Goal: Task Accomplishment & Management: Use online tool/utility

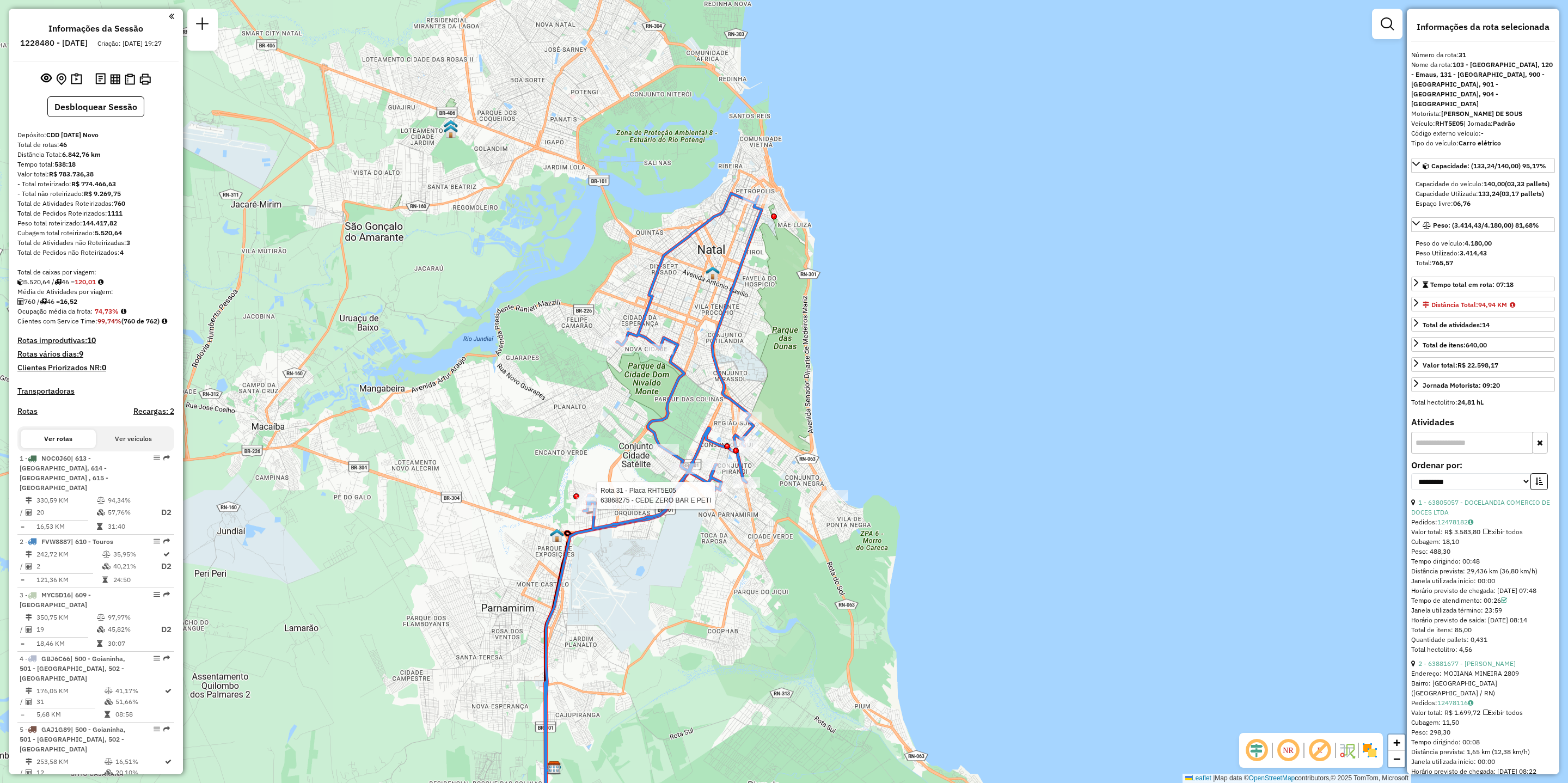
select select "**********"
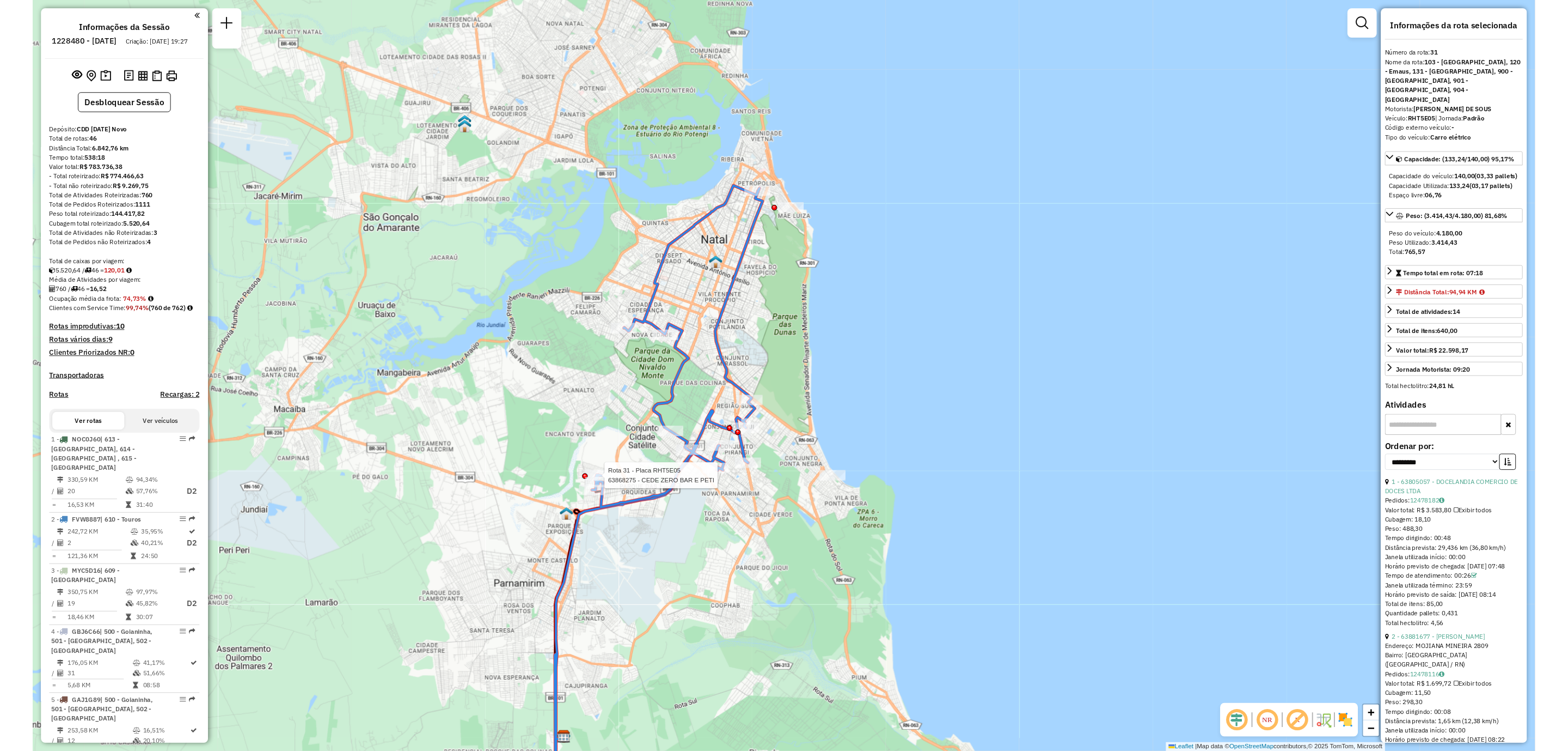
scroll to position [2313, 0]
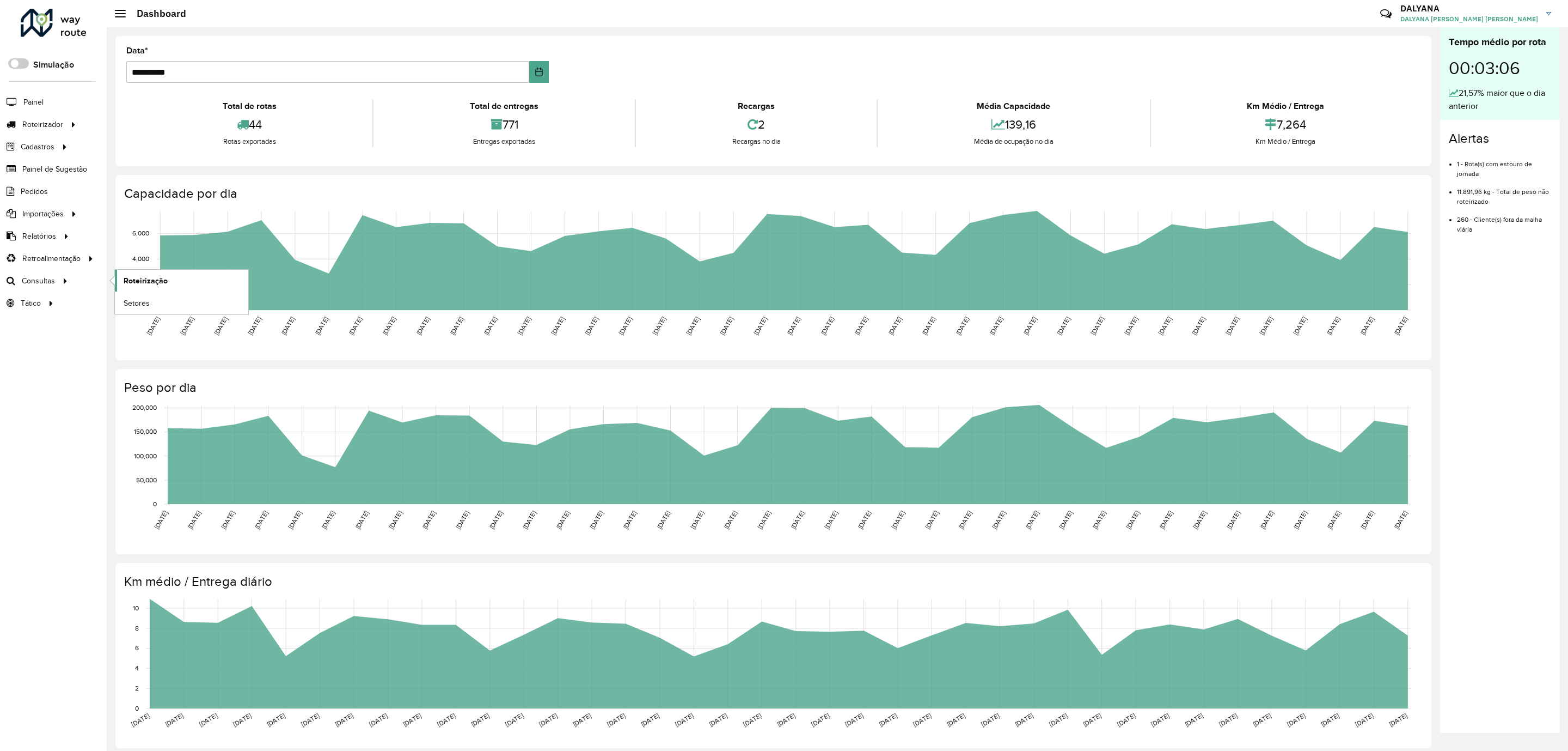
click at [163, 283] on span "Roteirização" at bounding box center [145, 281] width 44 height 12
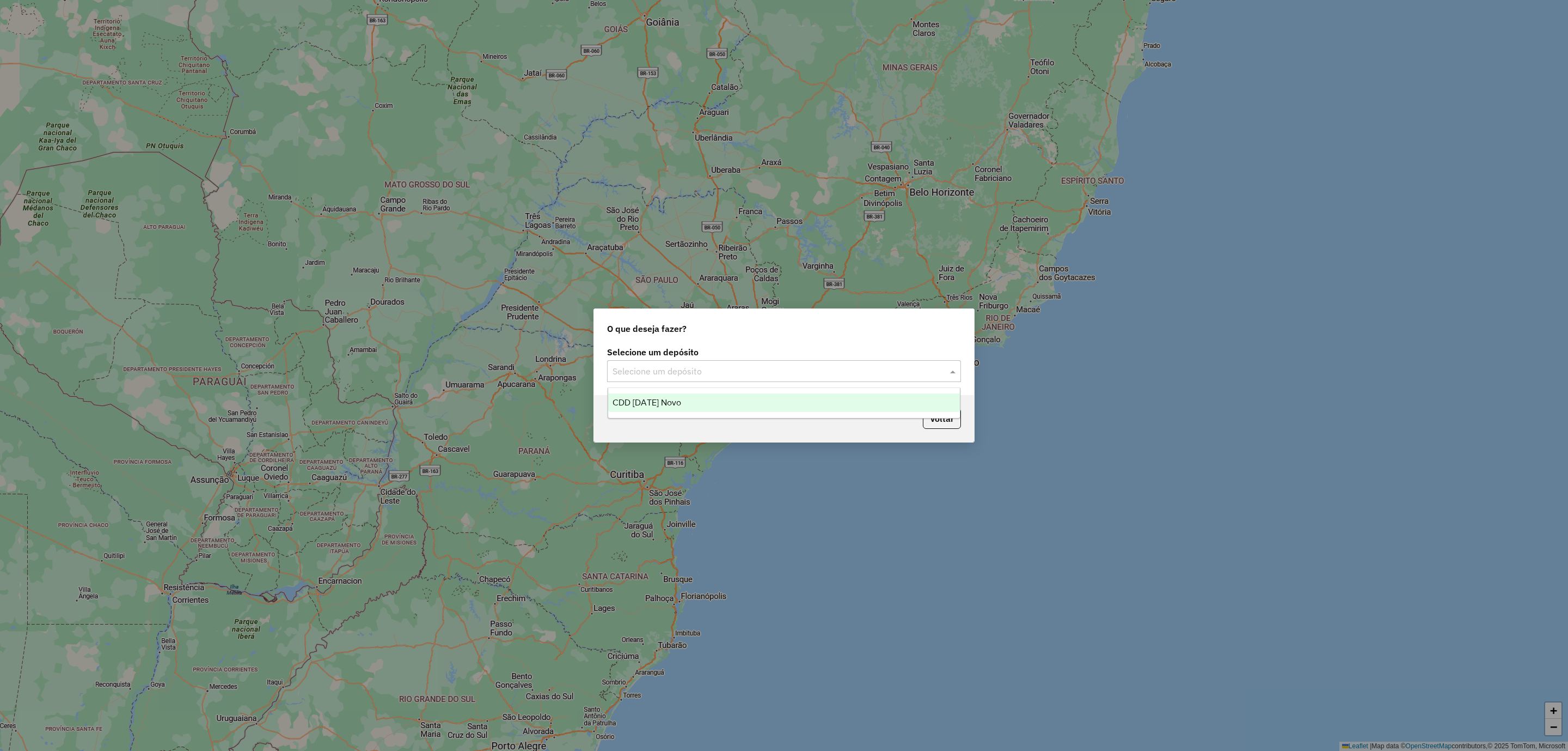
click at [742, 369] on input "text" at bounding box center [773, 371] width 321 height 13
click at [673, 407] on div "CDD [DATE] Novo" at bounding box center [784, 403] width 352 height 18
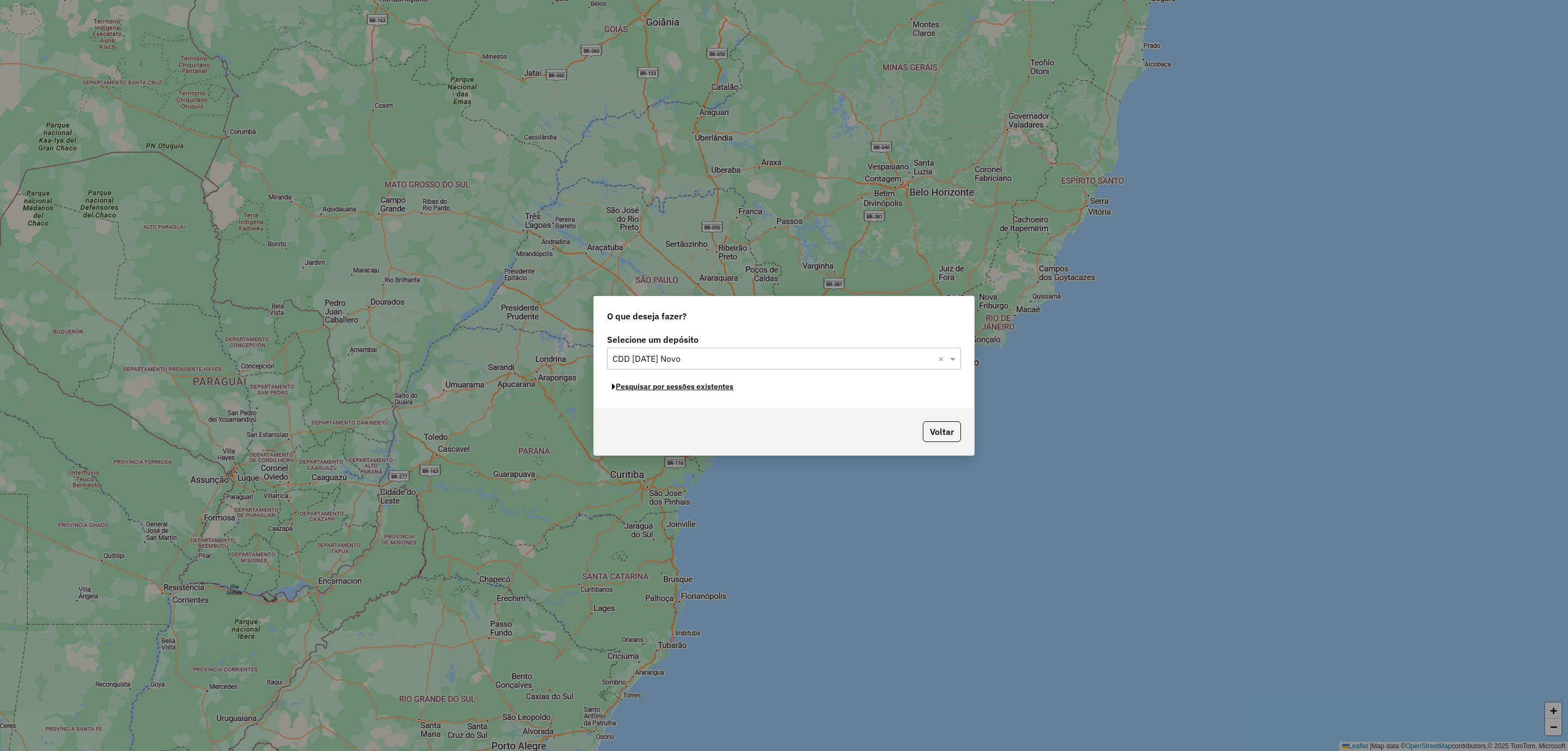
click at [679, 388] on button "Pesquisar por sessões existentes" at bounding box center [673, 387] width 131 height 17
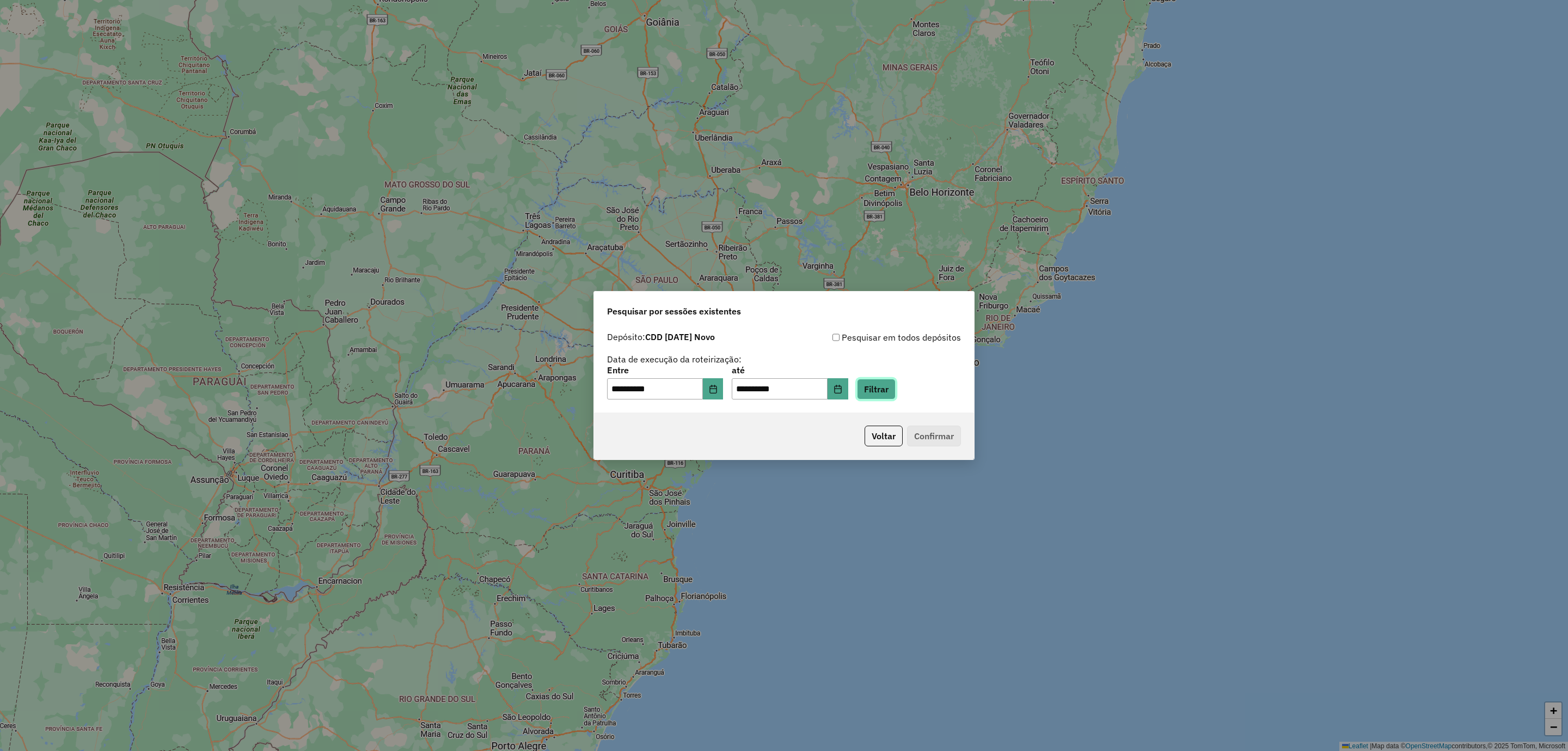
click at [885, 387] on button "Filtrar" at bounding box center [877, 389] width 39 height 21
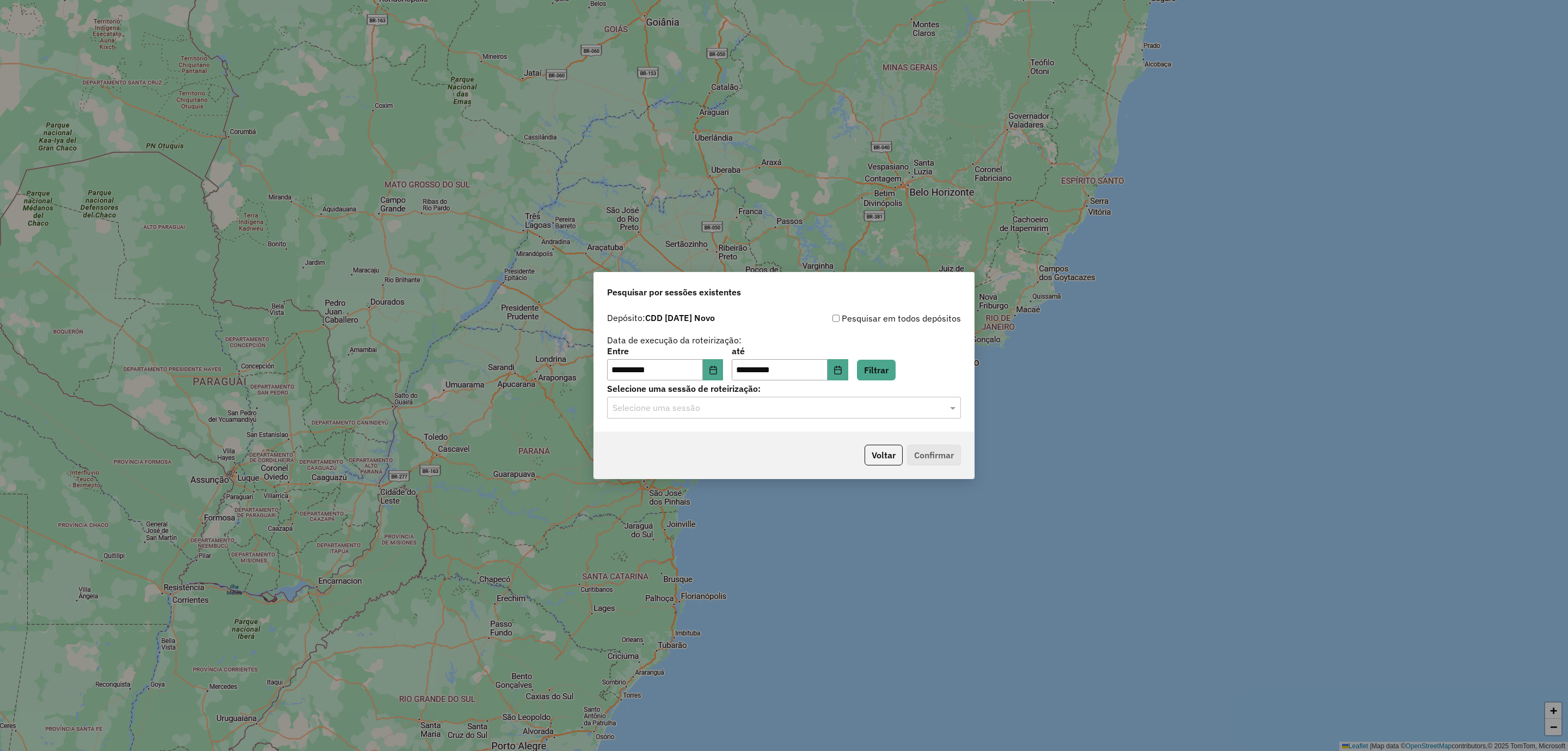
click at [676, 403] on input "text" at bounding box center [773, 407] width 321 height 13
click at [675, 453] on span "1229203 - 13/08/2025 19:18" at bounding box center [655, 457] width 85 height 9
click at [945, 451] on button "Confirmar" at bounding box center [934, 455] width 54 height 21
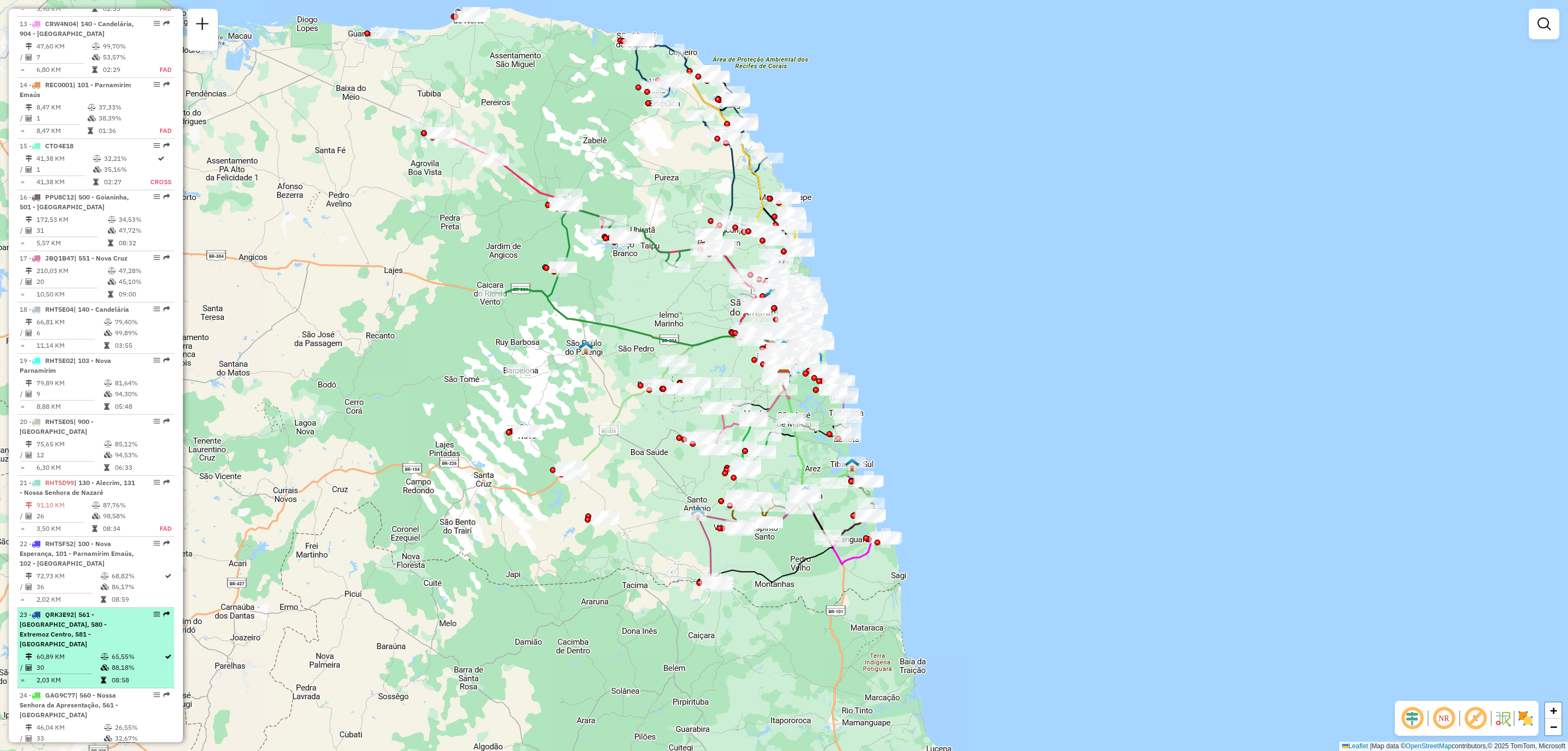
scroll to position [1389, 0]
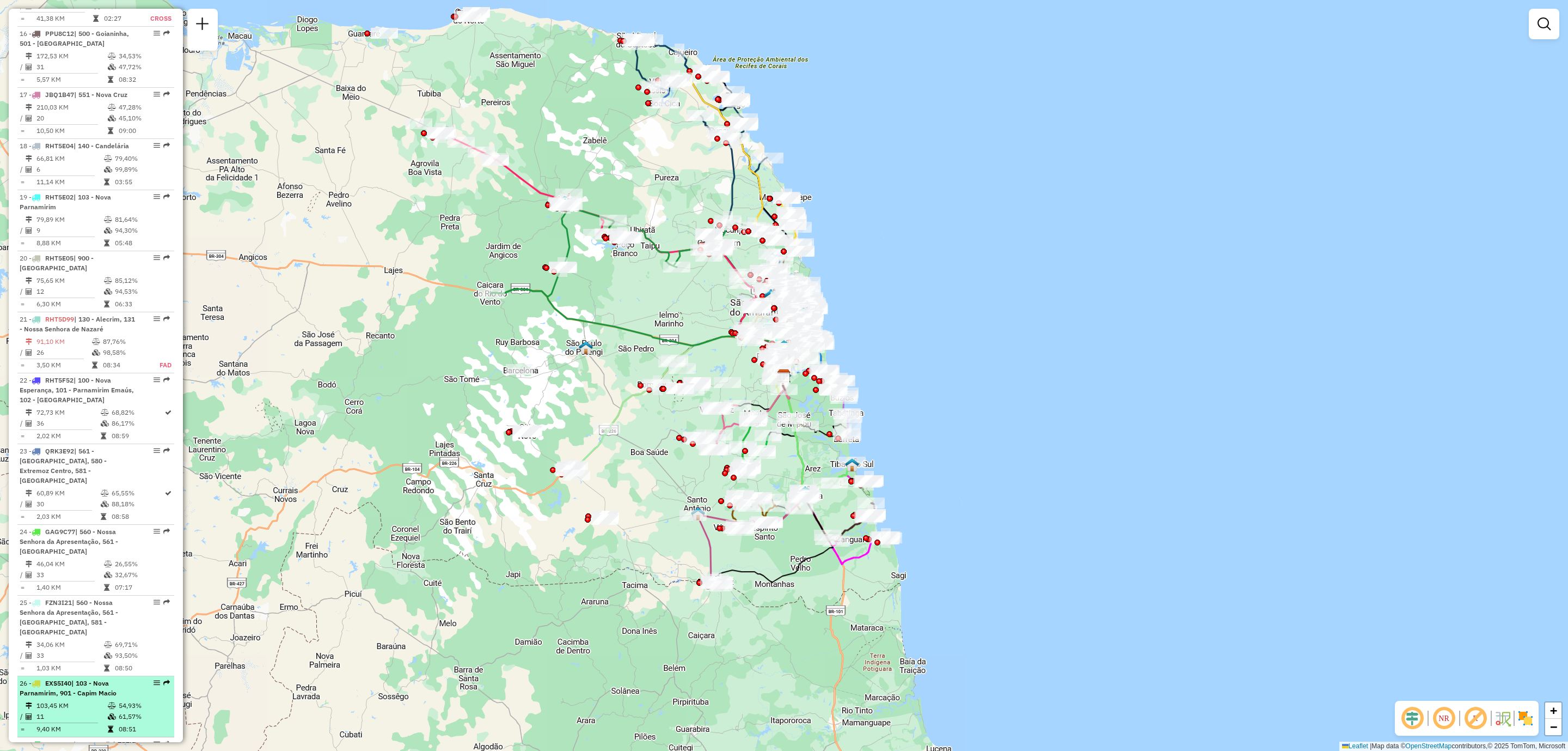
select select "**********"
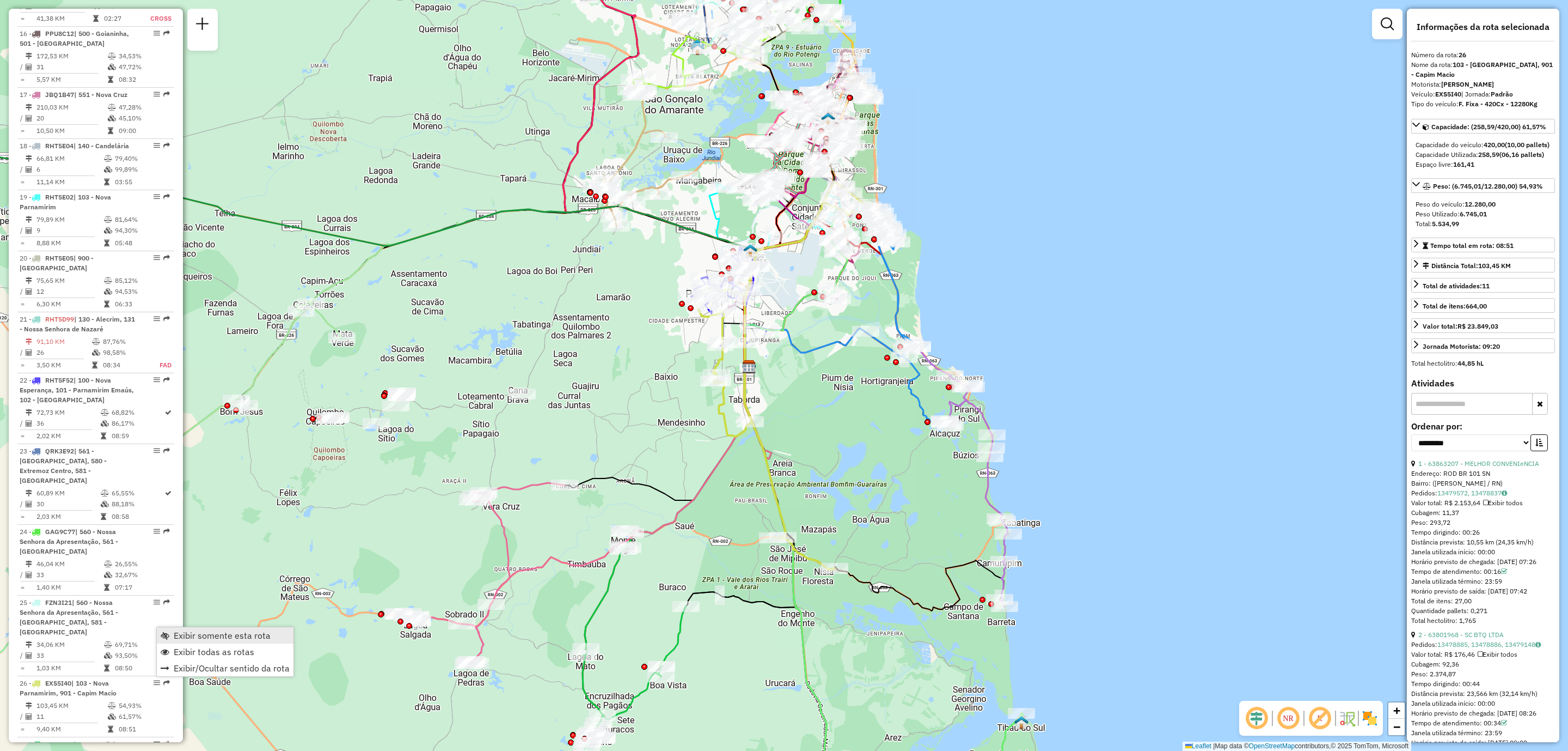
click at [228, 636] on span "Exibir somente esta rota" at bounding box center [222, 635] width 97 height 9
